Goal: Task Accomplishment & Management: Complete application form

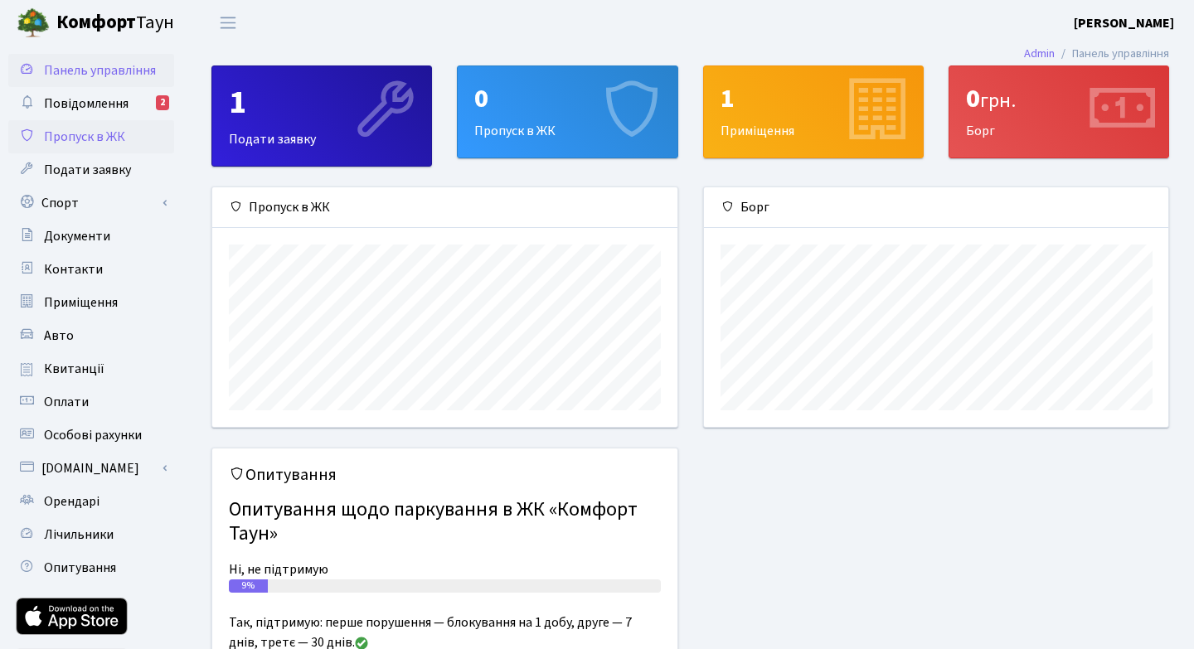
scroll to position [240, 464]
click at [92, 97] on span "Повідомлення" at bounding box center [86, 104] width 85 height 18
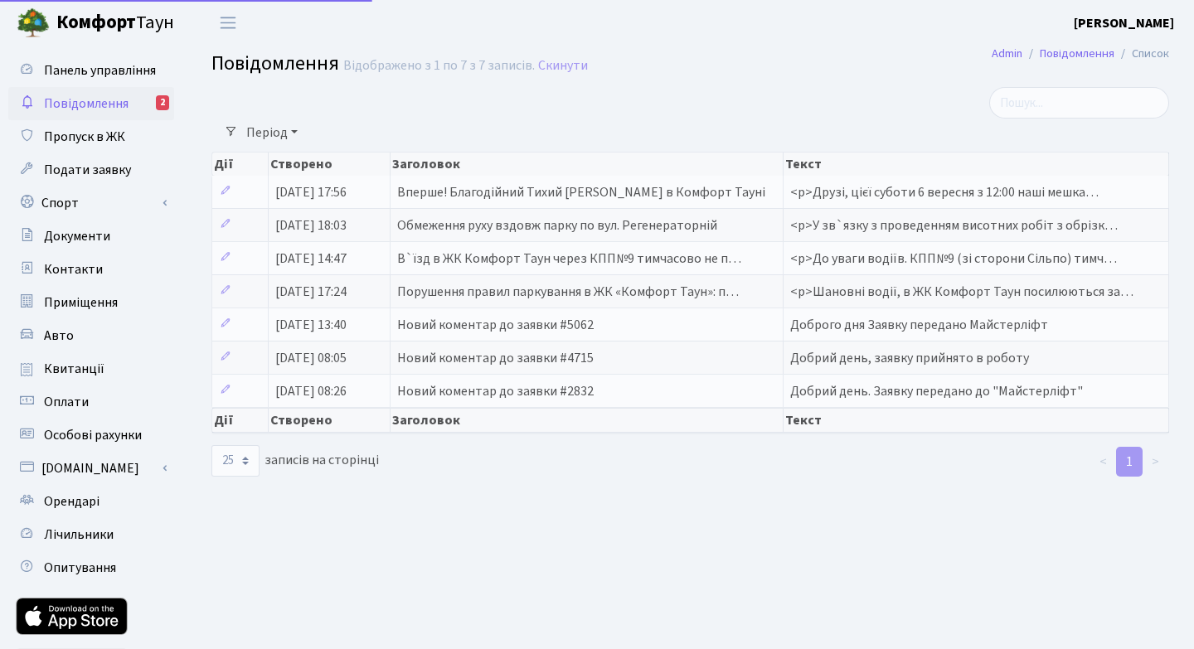
select select "25"
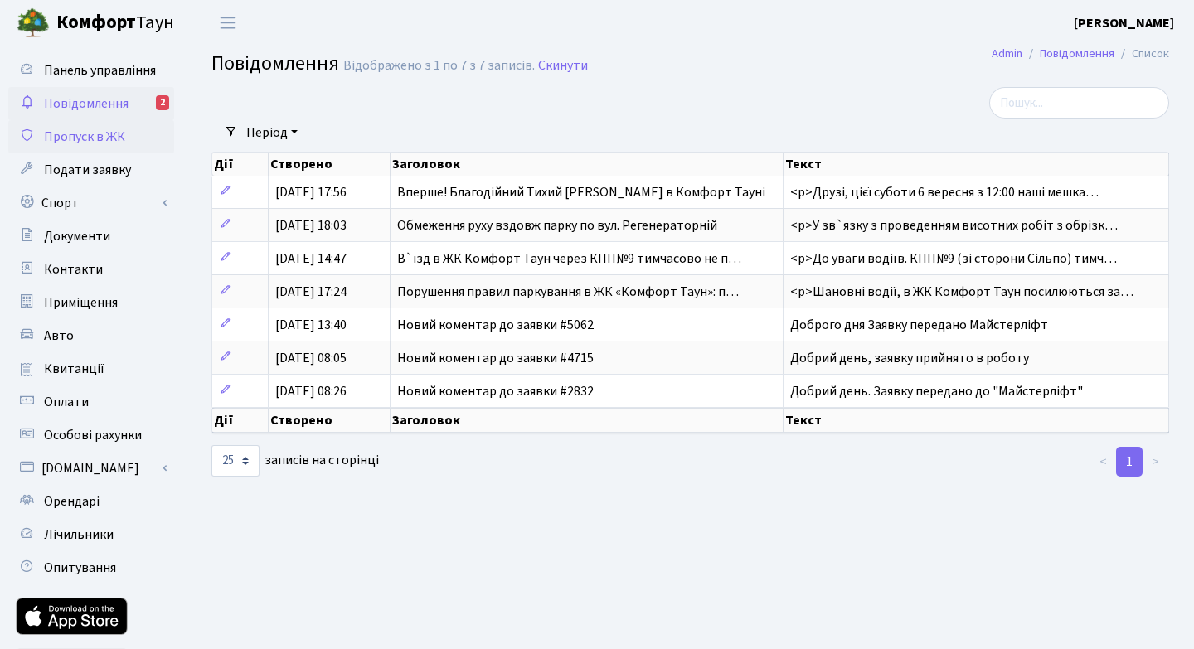
click at [82, 134] on span "Пропуск в ЖК" at bounding box center [84, 137] width 81 height 18
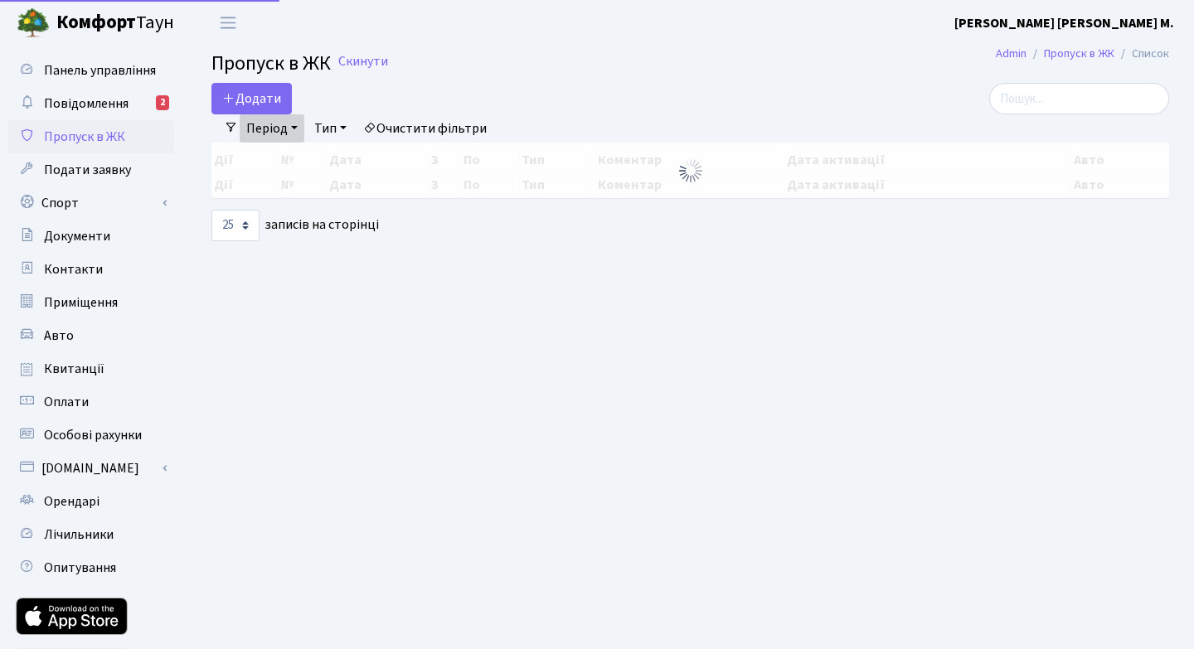
select select "25"
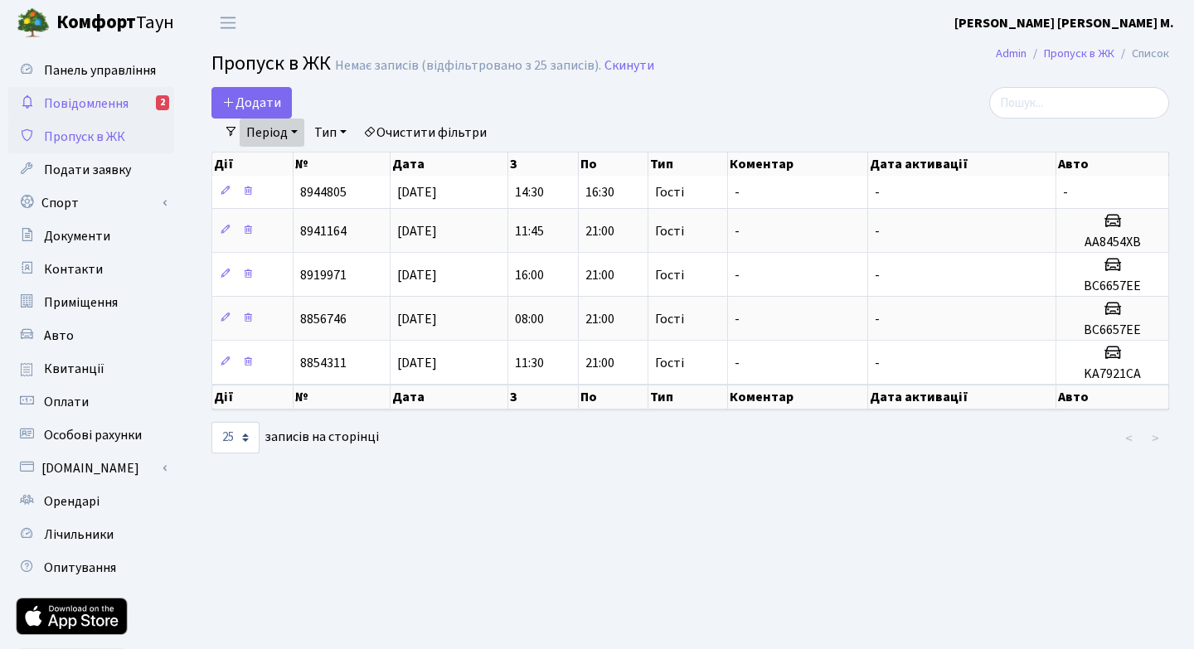
click at [162, 100] on div "2" at bounding box center [162, 102] width 13 height 15
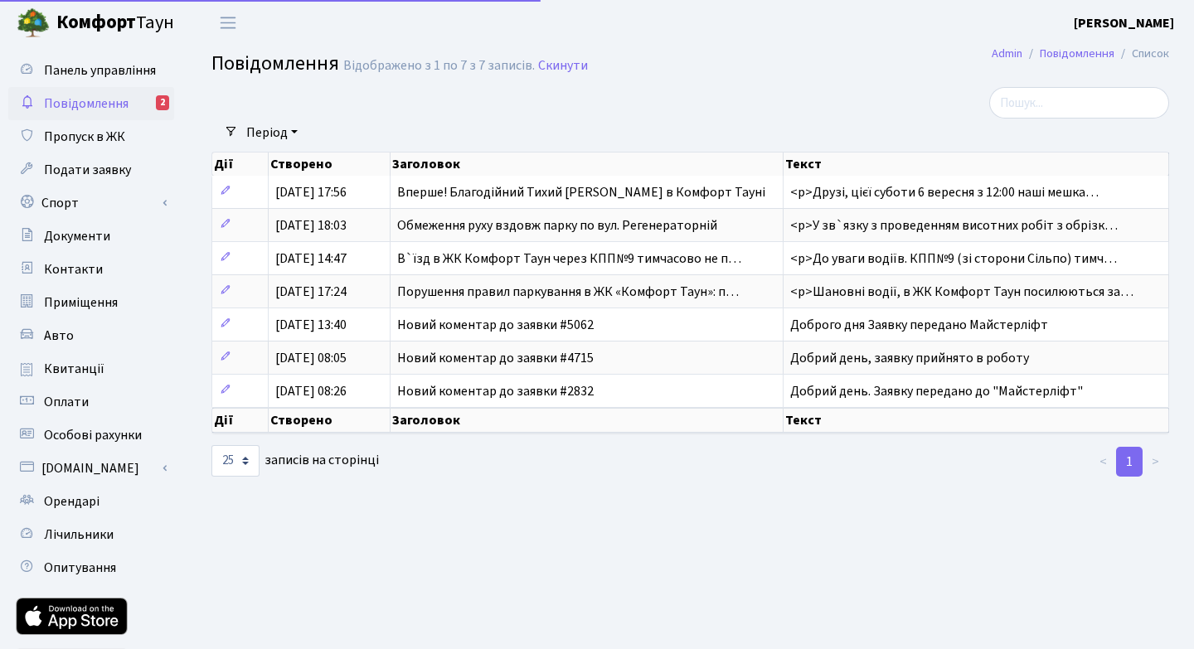
select select "25"
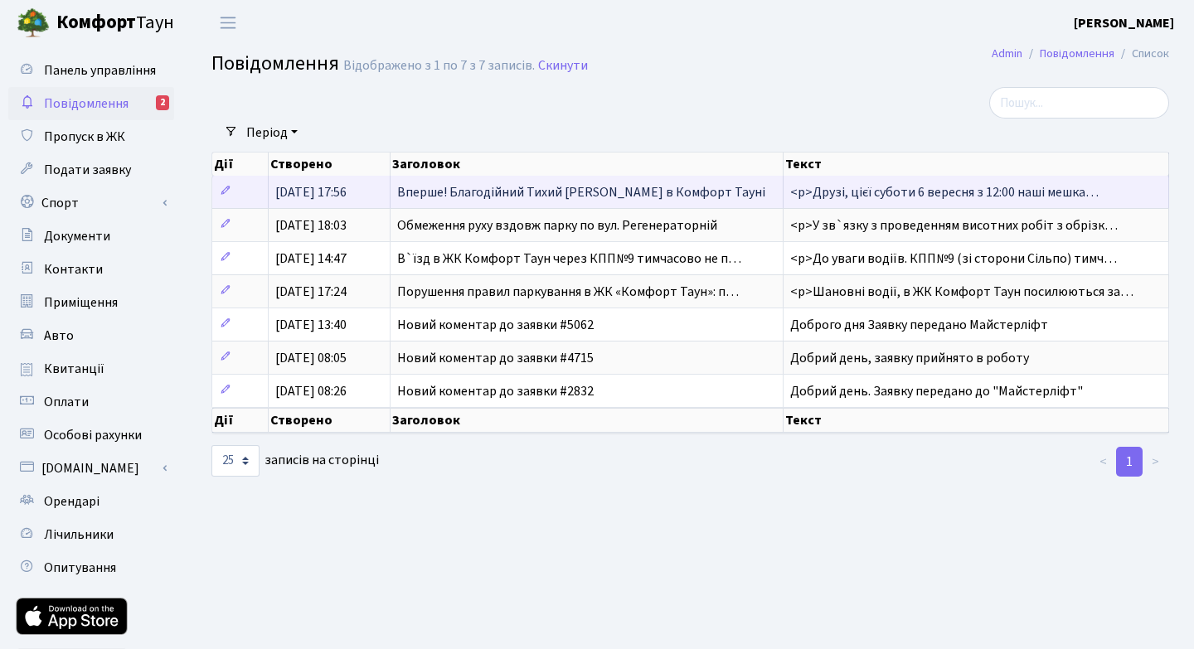
click at [633, 190] on span "Вперше! Благодійний Тихий [PERSON_NAME] в Комфорт Тауні" at bounding box center [581, 192] width 368 height 18
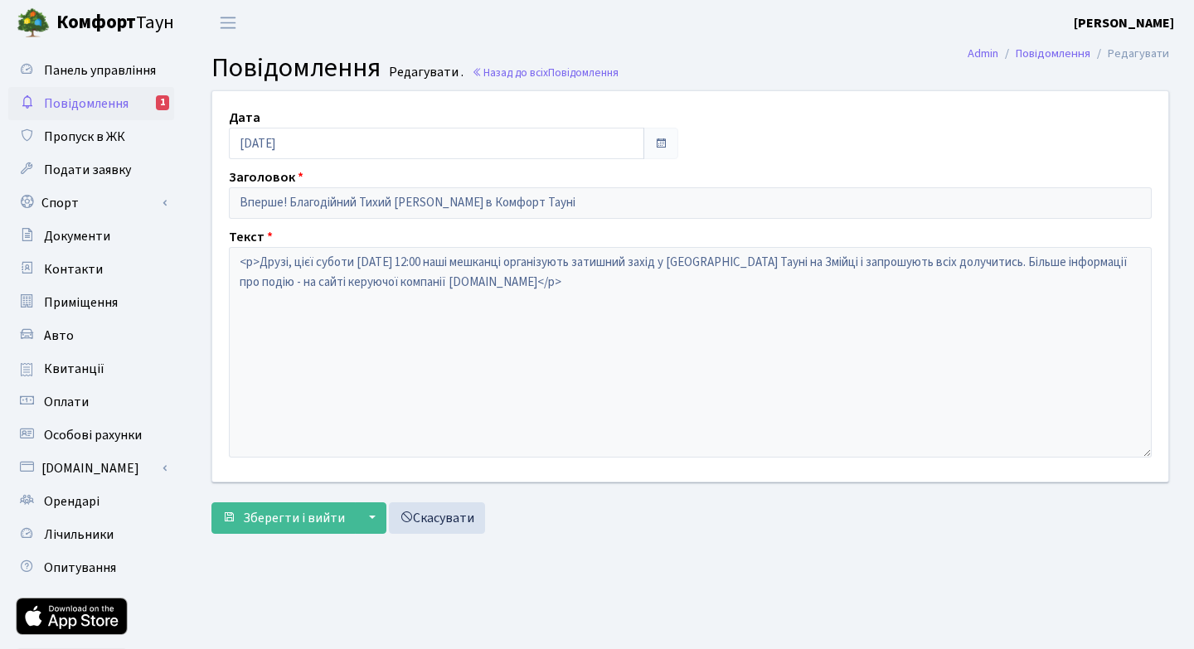
click at [91, 99] on span "Повідомлення" at bounding box center [86, 104] width 85 height 18
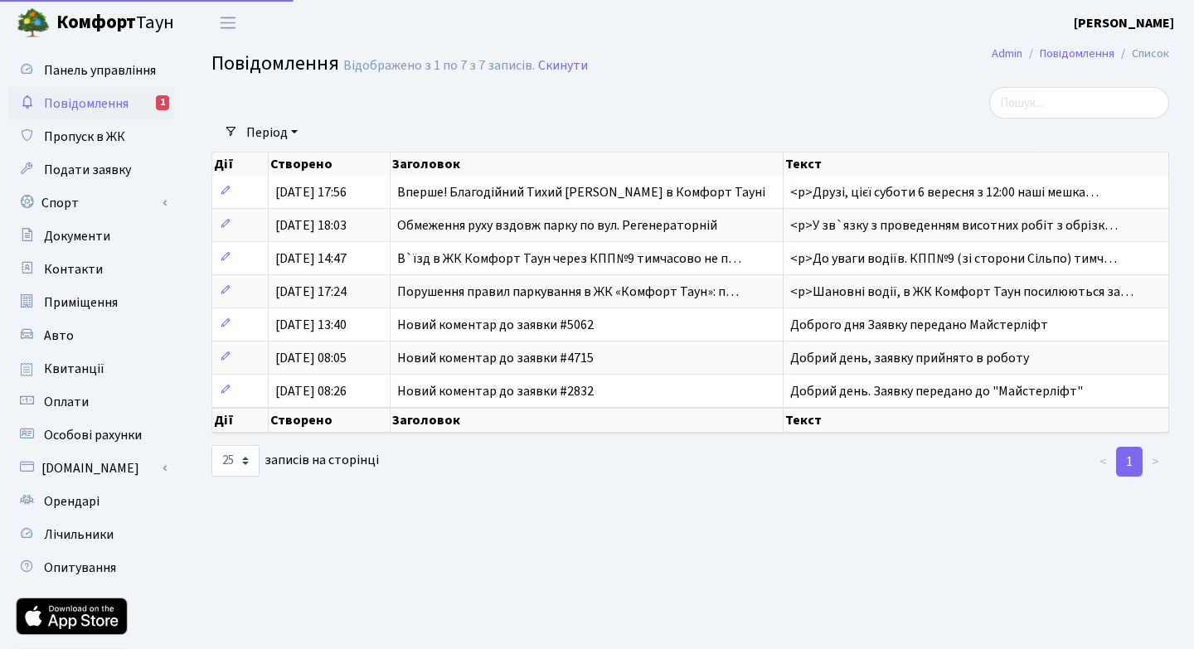
select select "25"
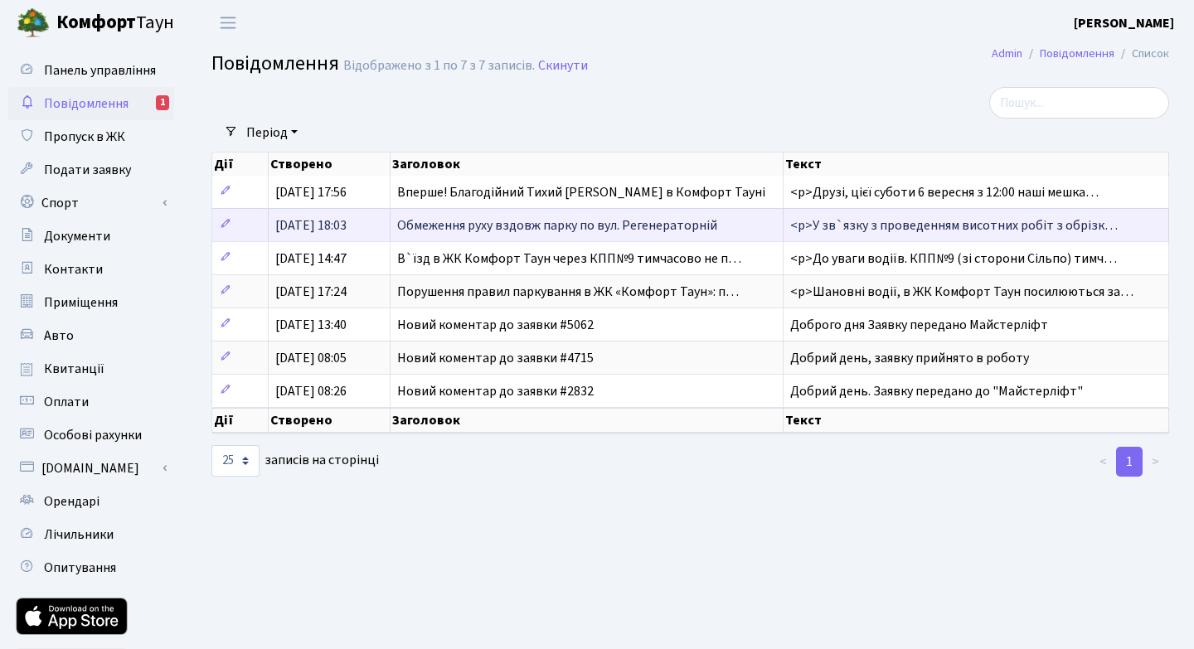
click at [411, 222] on span "Обмеження руху вздовж парку по вул. Регенераторній" at bounding box center [557, 225] width 320 height 18
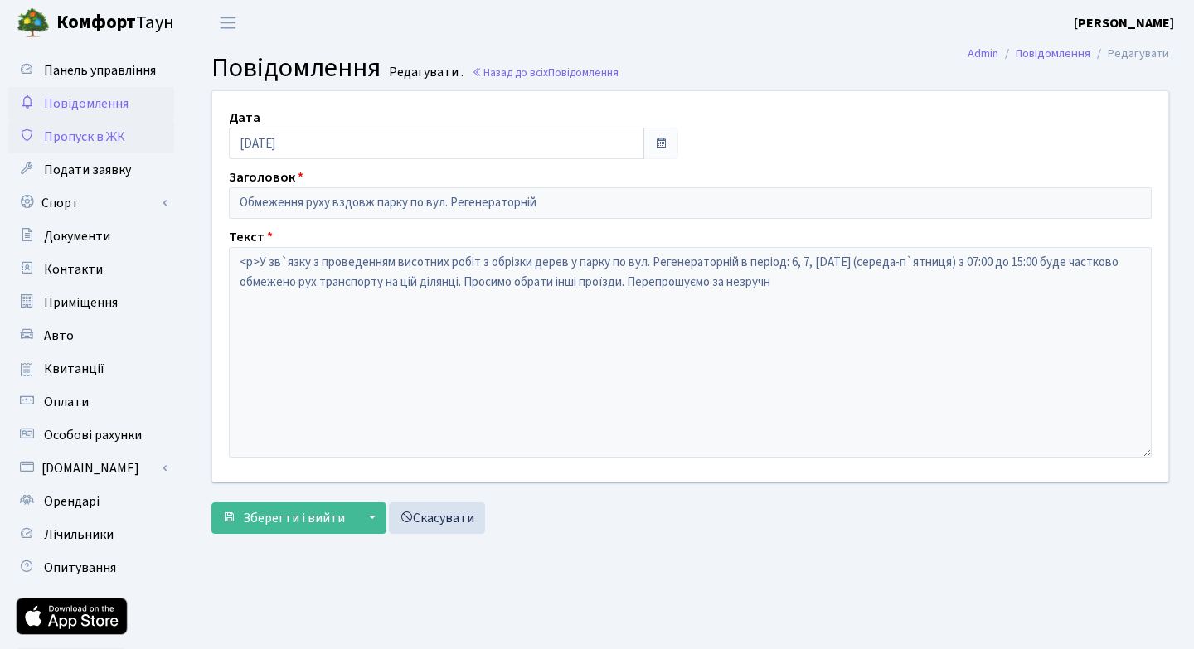
click at [86, 135] on span "Пропуск в ЖК" at bounding box center [84, 137] width 81 height 18
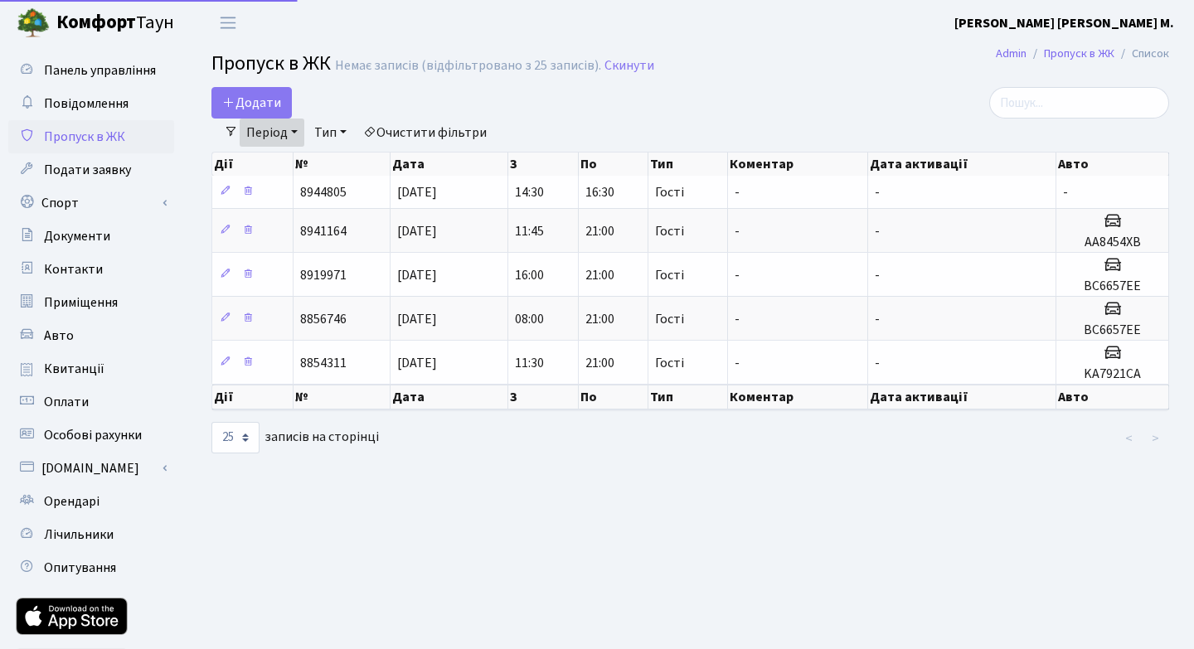
select select "25"
click at [294, 128] on link "Період" at bounding box center [272, 133] width 65 height 28
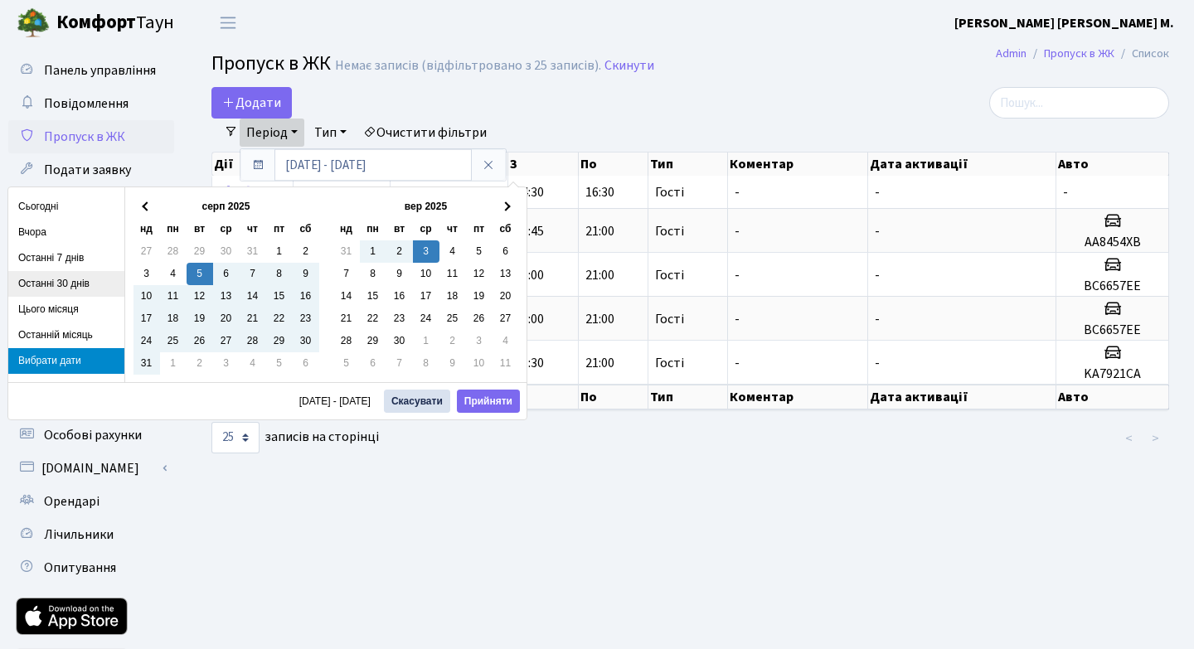
click at [41, 284] on li "Останні 30 днів" at bounding box center [66, 284] width 116 height 26
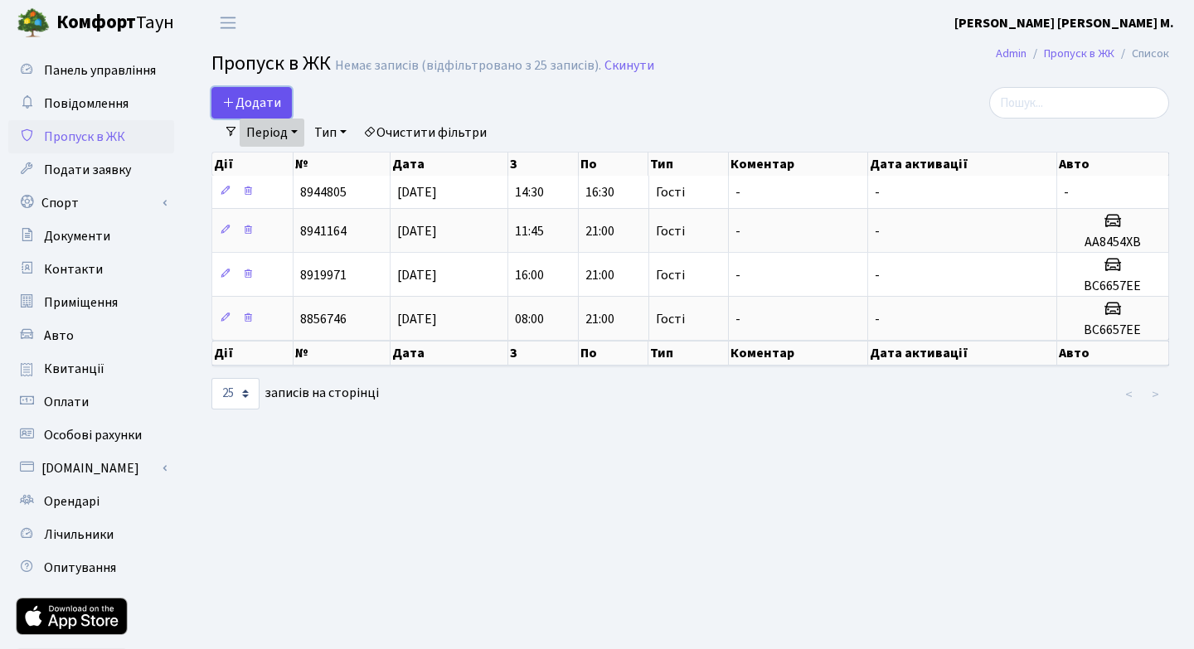
click at [254, 99] on span "Додати" at bounding box center [251, 103] width 59 height 18
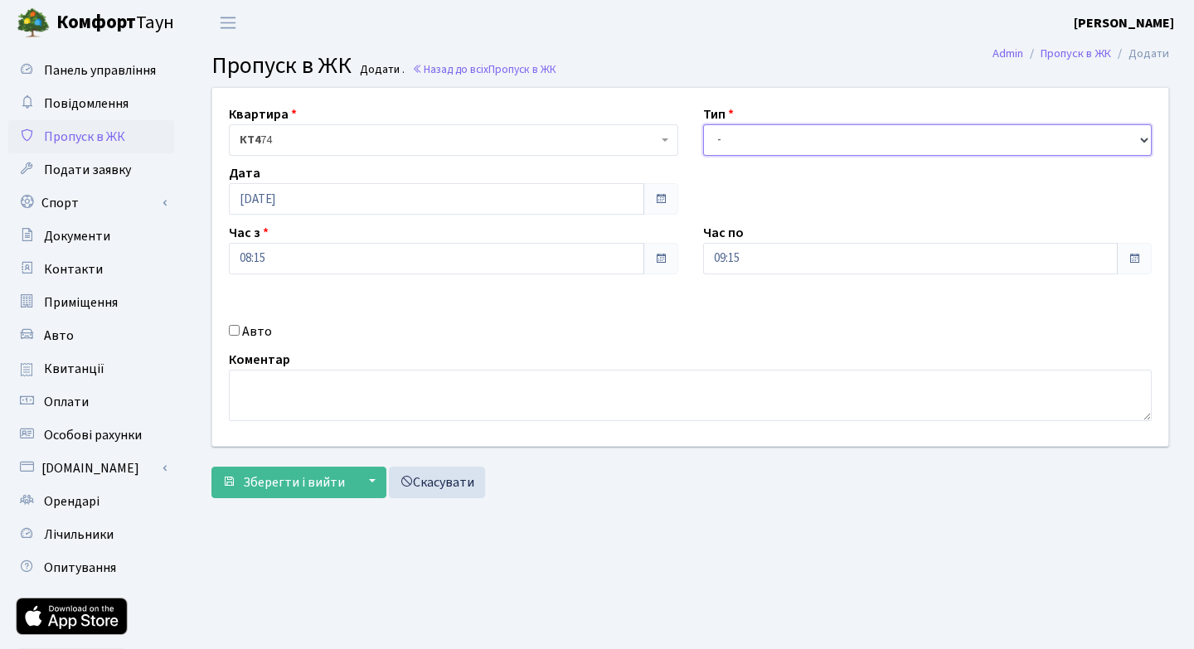
click at [1145, 142] on select "- Доставка Таксі Гості Сервіс" at bounding box center [928, 140] width 450 height 32
select select "3"
click at [849, 262] on input "09:15" at bounding box center [911, 259] width 416 height 32
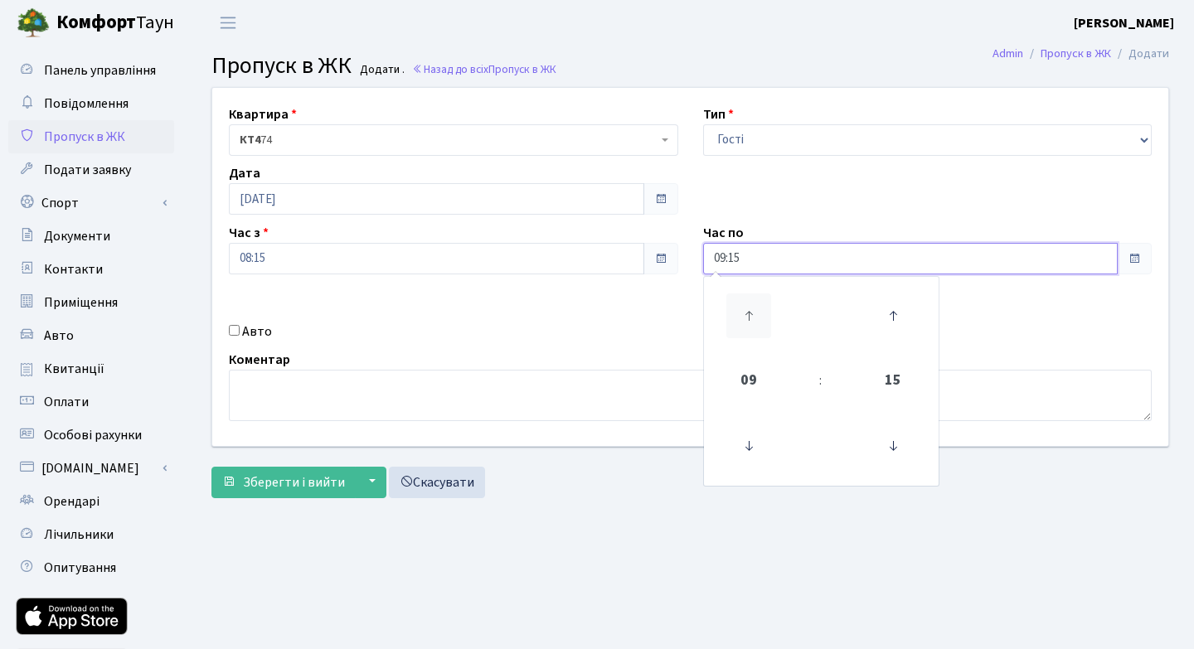
click at [747, 311] on icon at bounding box center [749, 316] width 45 height 45
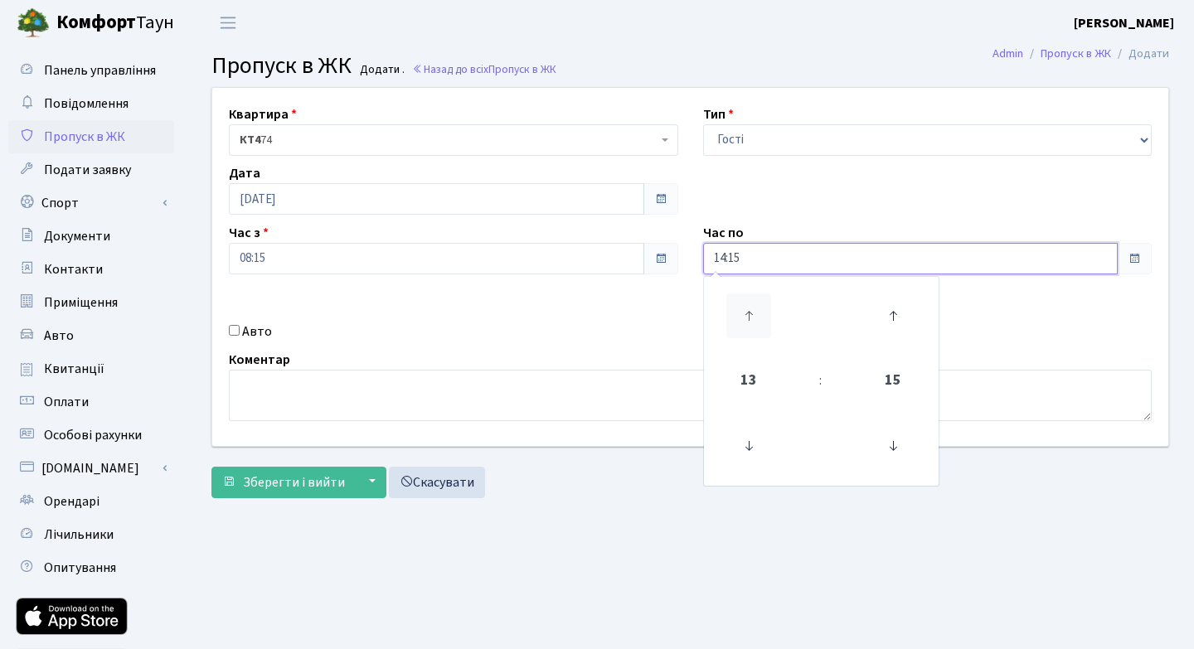
click at [747, 311] on icon at bounding box center [749, 316] width 45 height 45
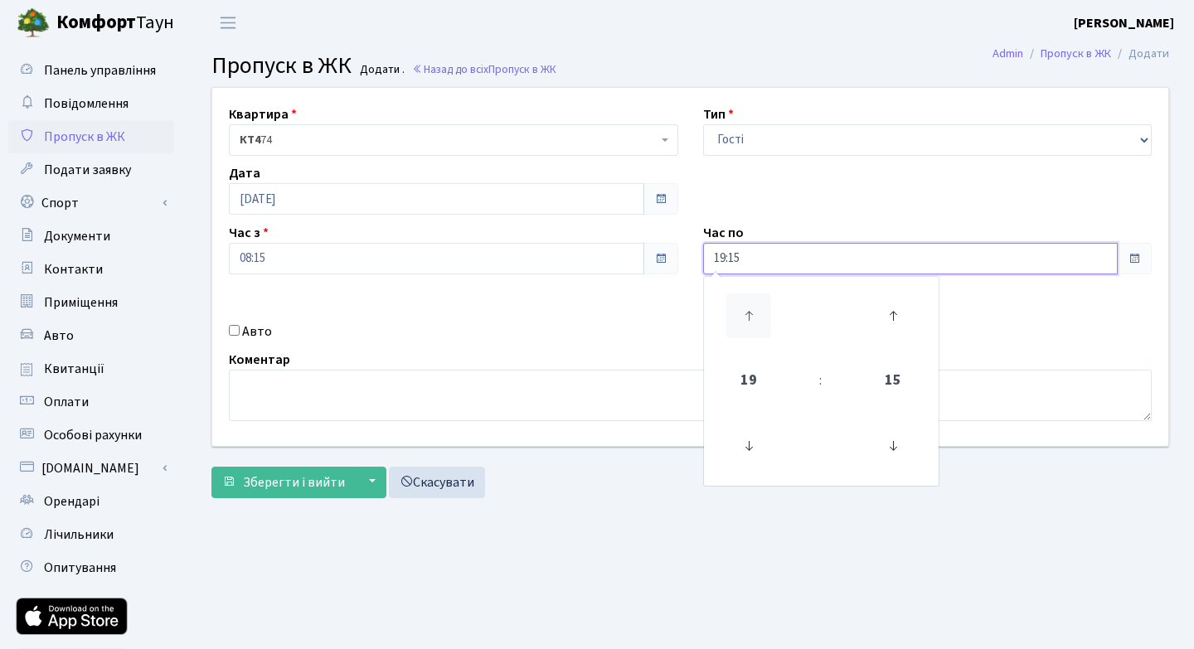
click at [747, 311] on icon at bounding box center [749, 316] width 45 height 45
click at [746, 314] on icon at bounding box center [749, 316] width 45 height 45
click at [892, 446] on icon at bounding box center [893, 446] width 45 height 45
type input "21:00"
click at [998, 318] on div "Квартира <b>КТ4</b>&nbsp;&nbsp;&nbsp;74 КТ4 74 Тип - Доставка Таксі Гості Серві…" at bounding box center [690, 267] width 981 height 358
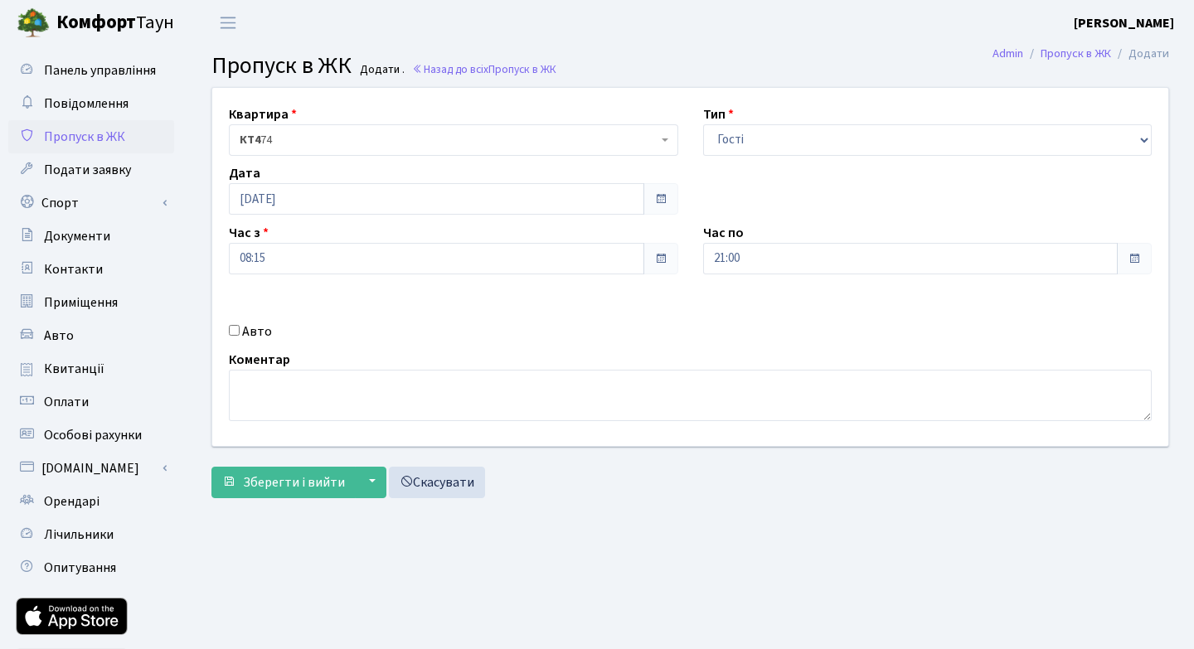
click at [232, 330] on input "Авто" at bounding box center [234, 330] width 11 height 11
checkbox input "true"
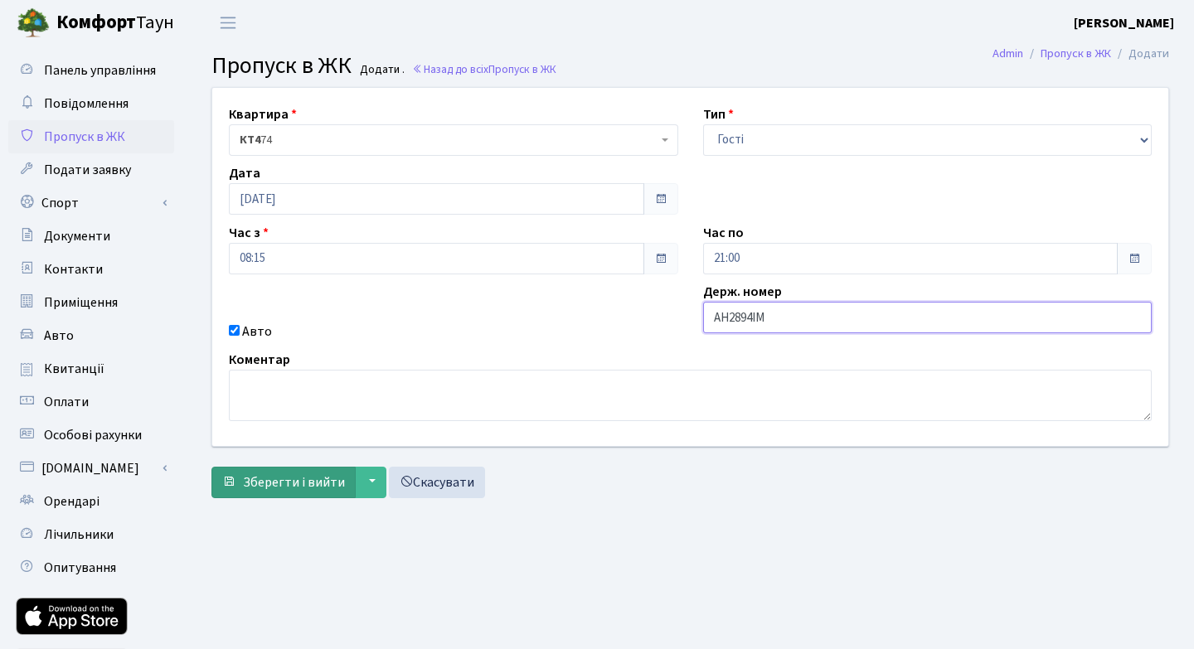
type input "AH2894IM"
click at [282, 476] on span "Зберегти і вийти" at bounding box center [294, 483] width 102 height 18
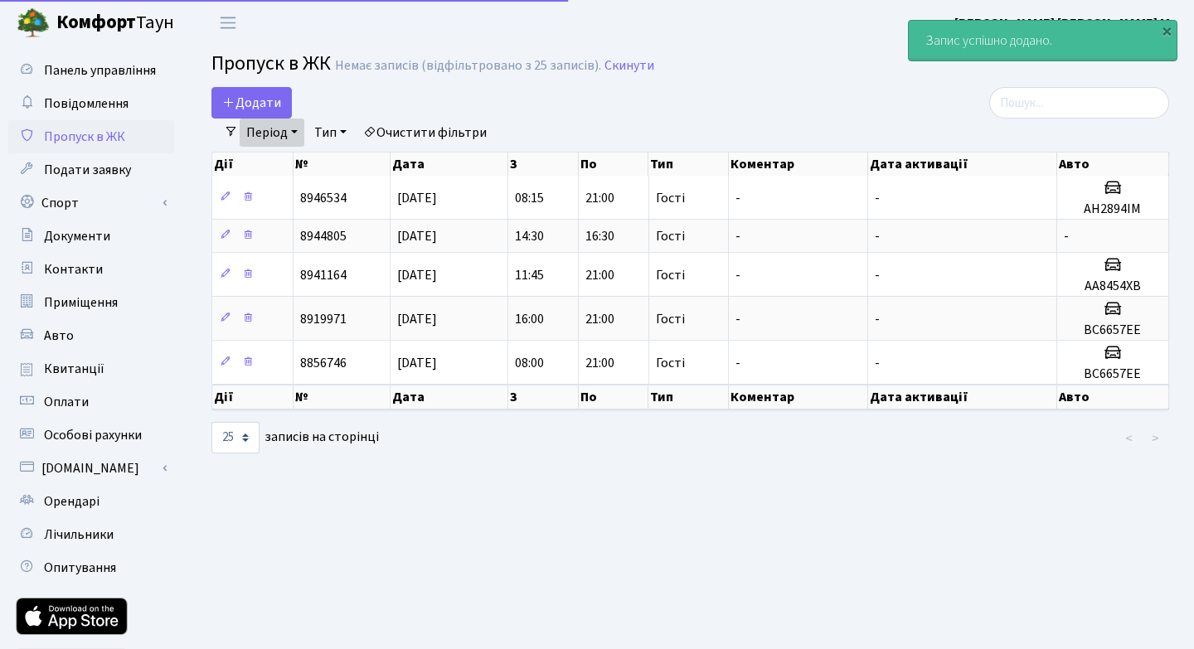
select select "25"
